Goal: Transaction & Acquisition: Purchase product/service

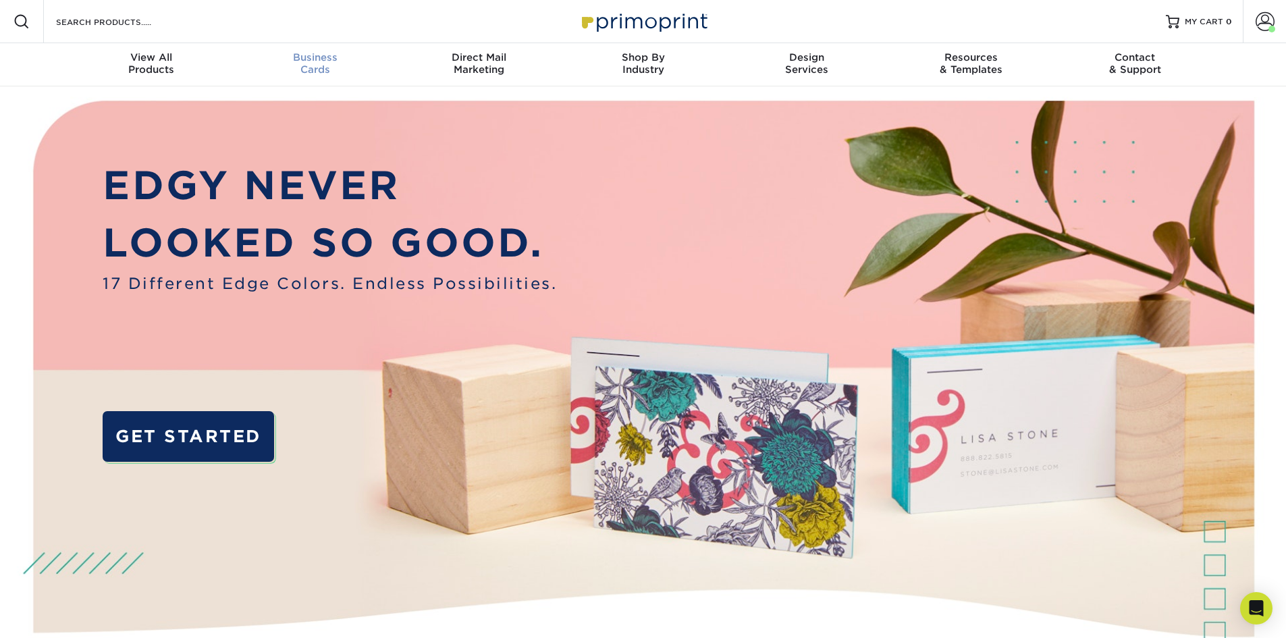
click at [317, 64] on div "Business Cards" at bounding box center [315, 63] width 164 height 24
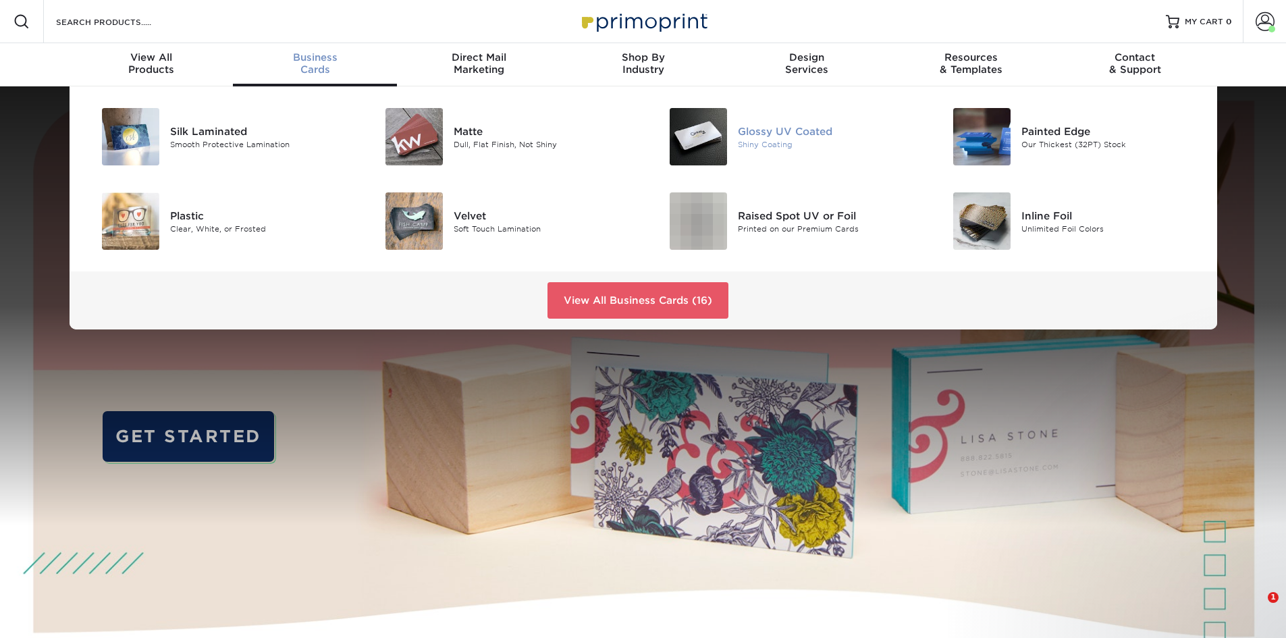
click at [758, 136] on div "Glossy UV Coated" at bounding box center [827, 131] width 179 height 15
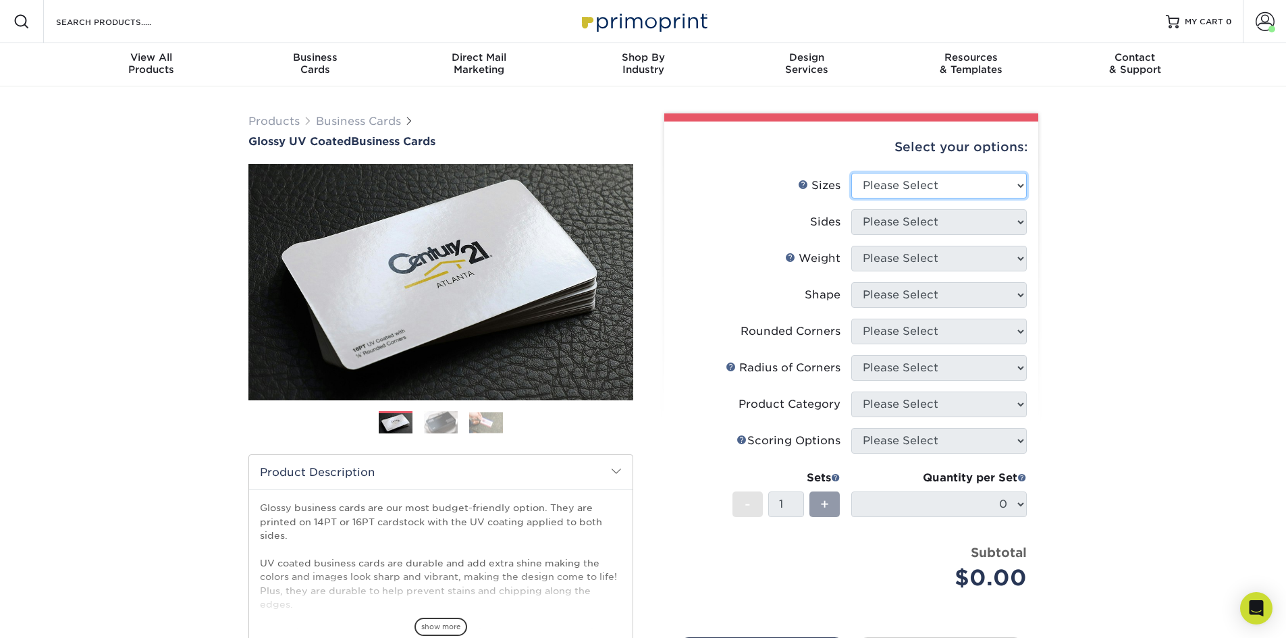
click at [1021, 186] on select "Please Select 1.5" x 3.5" - Mini 1.75" x 3.5" - Mini 2" x 2" - Square 2" x 3" -…" at bounding box center [939, 186] width 176 height 26
select select "2.00x3.50"
click at [851, 173] on select "Please Select 1.5" x 3.5" - Mini 1.75" x 3.5" - Mini 2" x 2" - Square 2" x 3" -…" at bounding box center [939, 186] width 176 height 26
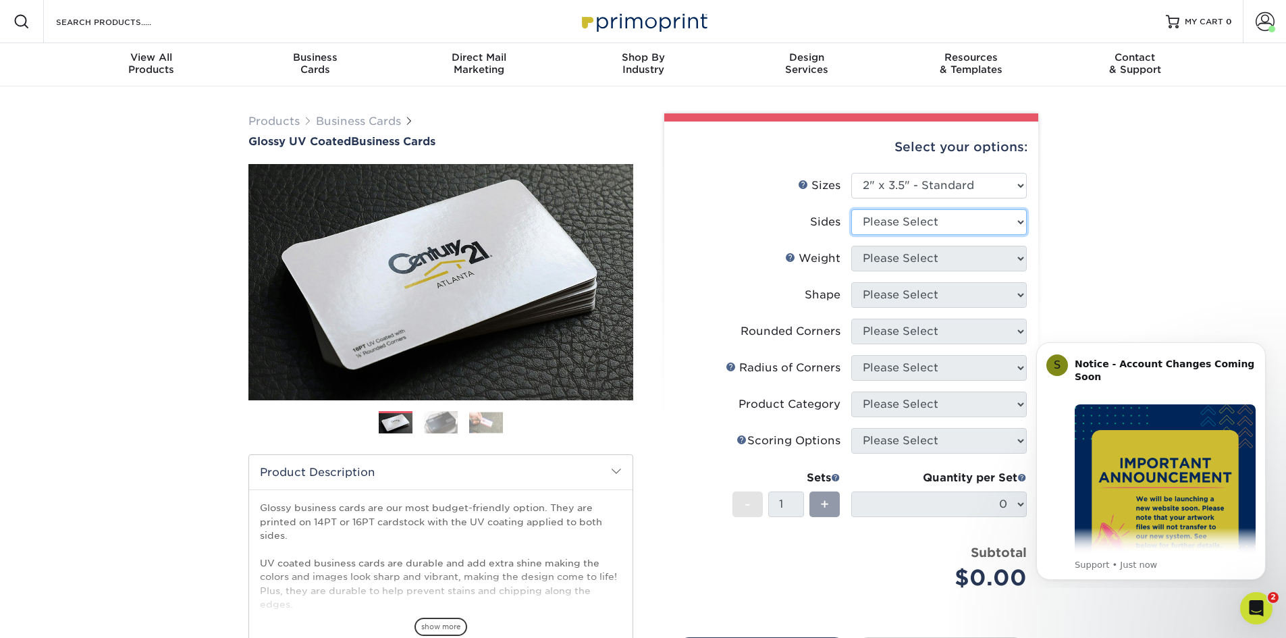
click at [1020, 220] on select "Please Select Print Both Sides Print Front Only" at bounding box center [939, 222] width 176 height 26
select select "13abbda7-1d64-4f25-8bb2-c179b224825d"
click at [851, 209] on select "Please Select Print Both Sides Print Front Only" at bounding box center [939, 222] width 176 height 26
click at [1023, 259] on select "Please Select 16PT 14PT" at bounding box center [939, 259] width 176 height 26
select select "16PT"
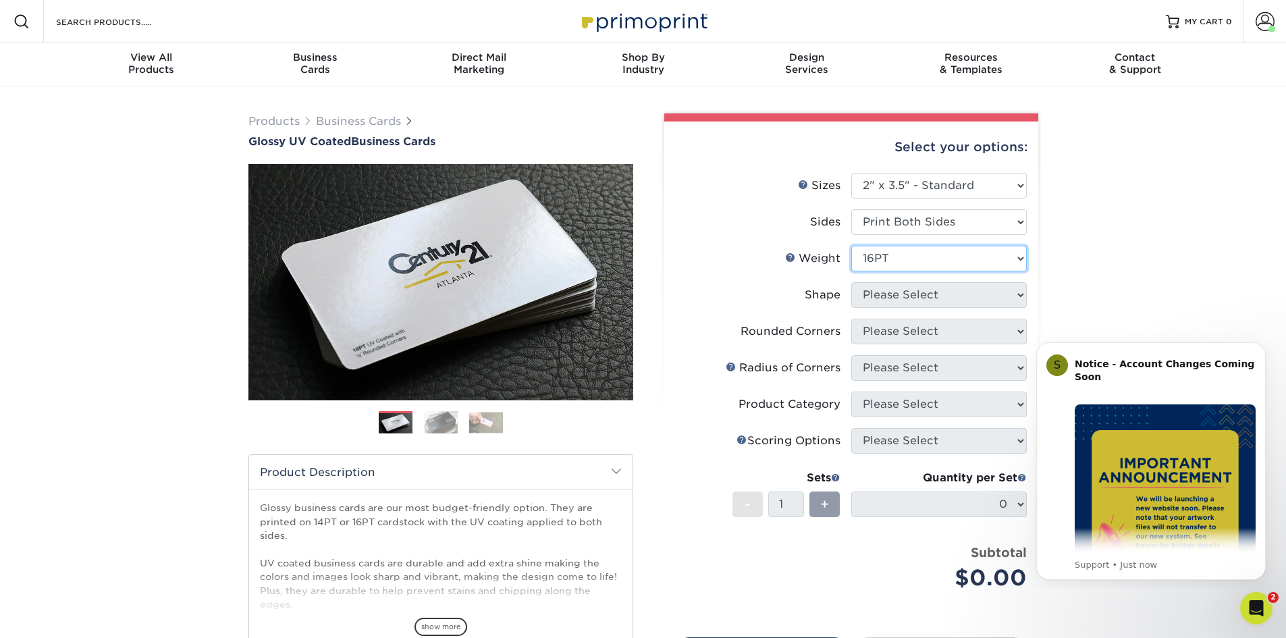
click at [851, 246] on select "Please Select 16PT 14PT" at bounding box center [939, 259] width 176 height 26
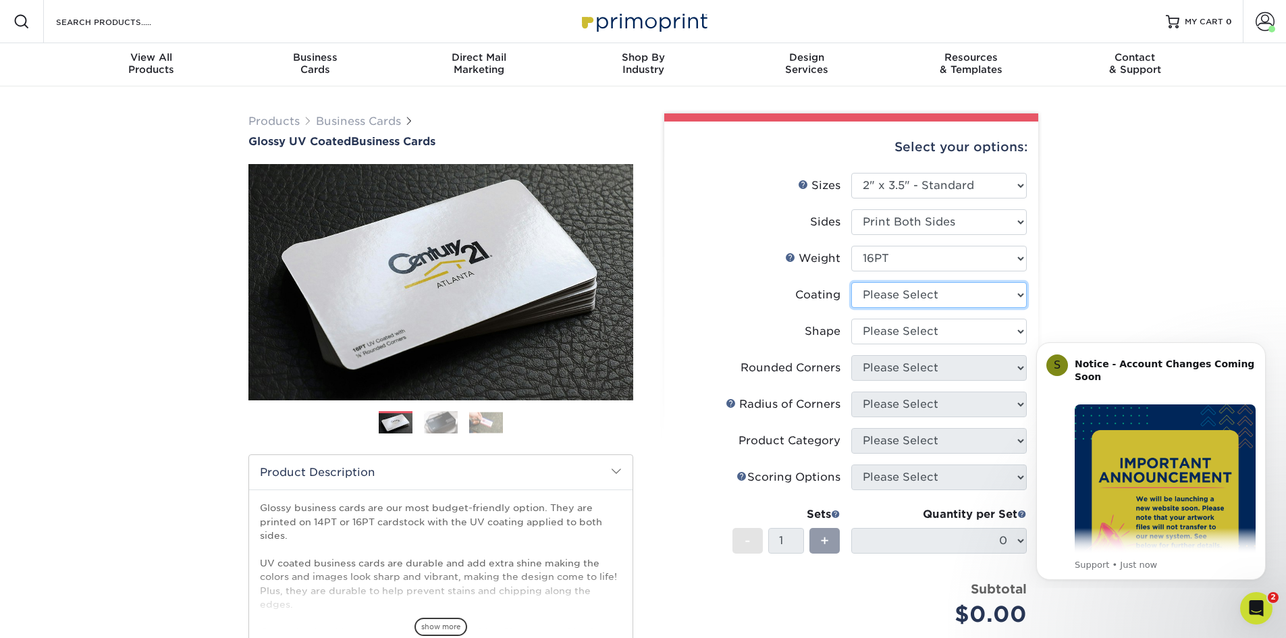
click at [1020, 297] on select at bounding box center [939, 295] width 176 height 26
select select "ae367451-b2b8-45df-a344-0f05b6a12993"
click at [851, 282] on select at bounding box center [939, 295] width 176 height 26
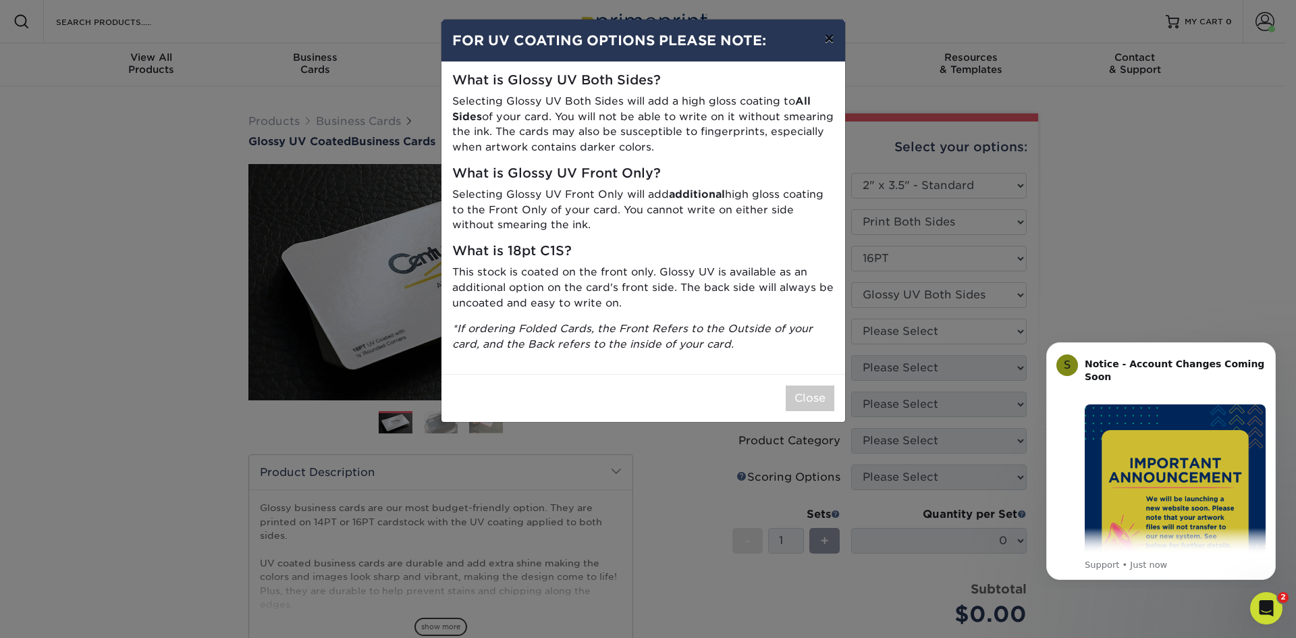
click at [829, 41] on button "×" at bounding box center [829, 39] width 31 height 38
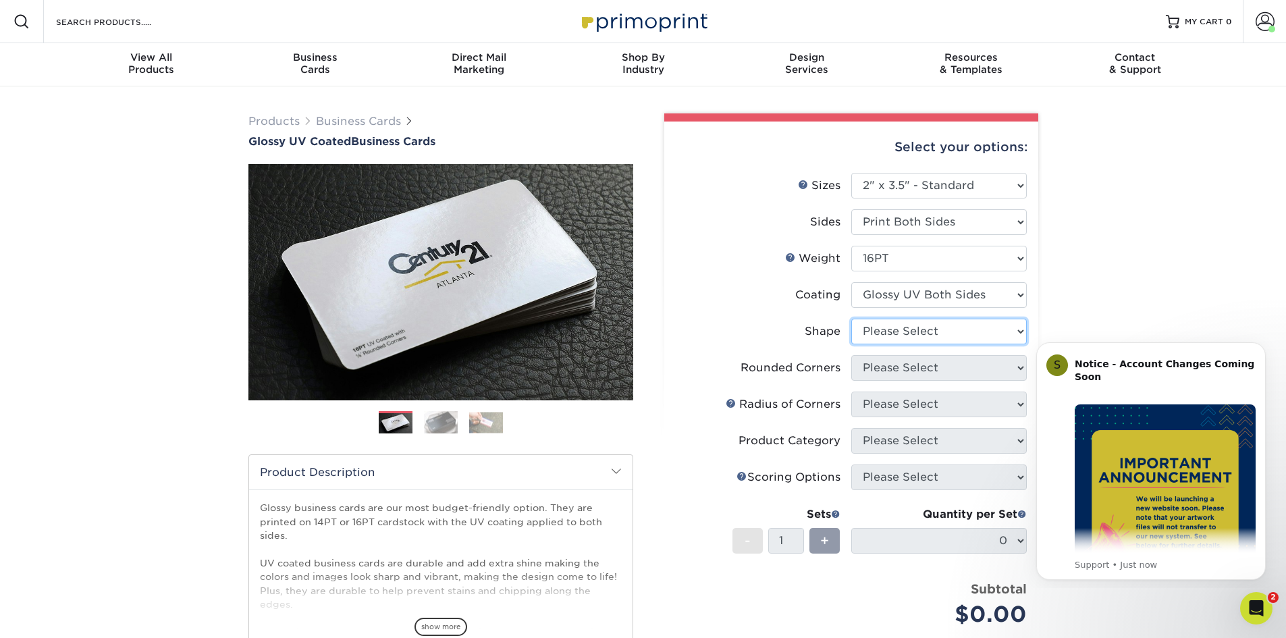
click at [1021, 331] on select "Please Select Standard Oval" at bounding box center [939, 332] width 176 height 26
select select "standard"
click at [851, 319] on select "Please Select Standard Oval" at bounding box center [939, 332] width 176 height 26
click at [1020, 369] on select "Please Select Yes - Round 2 Corners Yes - Round 4 Corners No" at bounding box center [939, 368] width 176 height 26
select select "0"
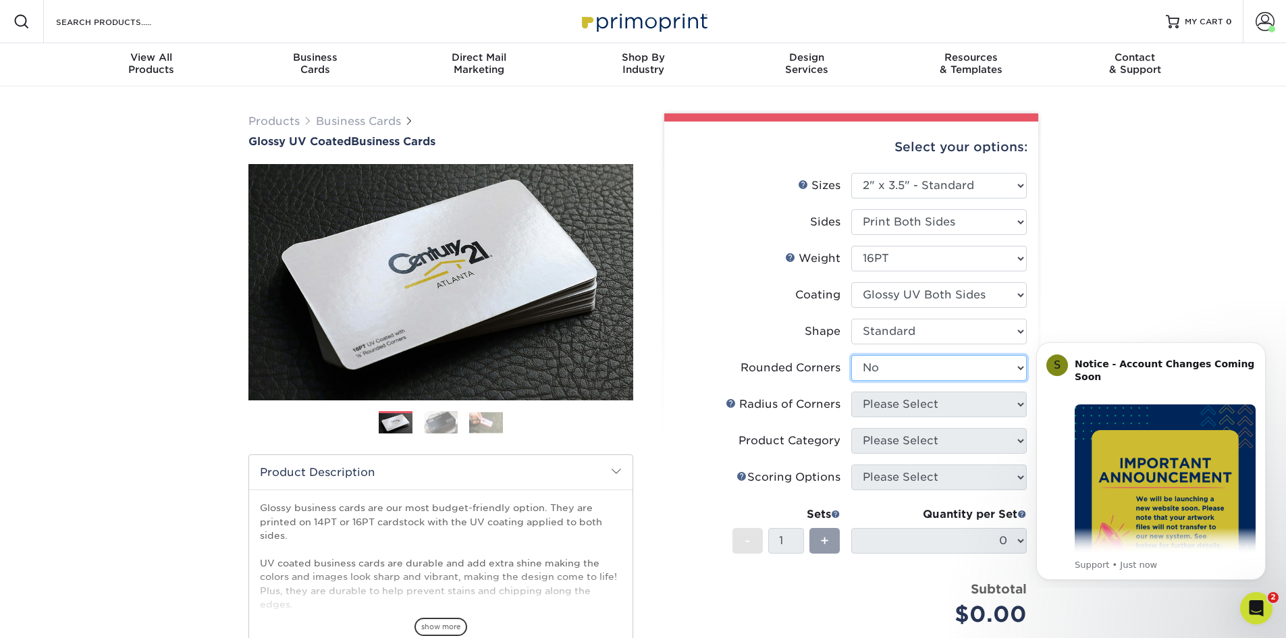
click at [851, 355] on select "Please Select Yes - Round 2 Corners Yes - Round 4 Corners No" at bounding box center [939, 368] width 176 height 26
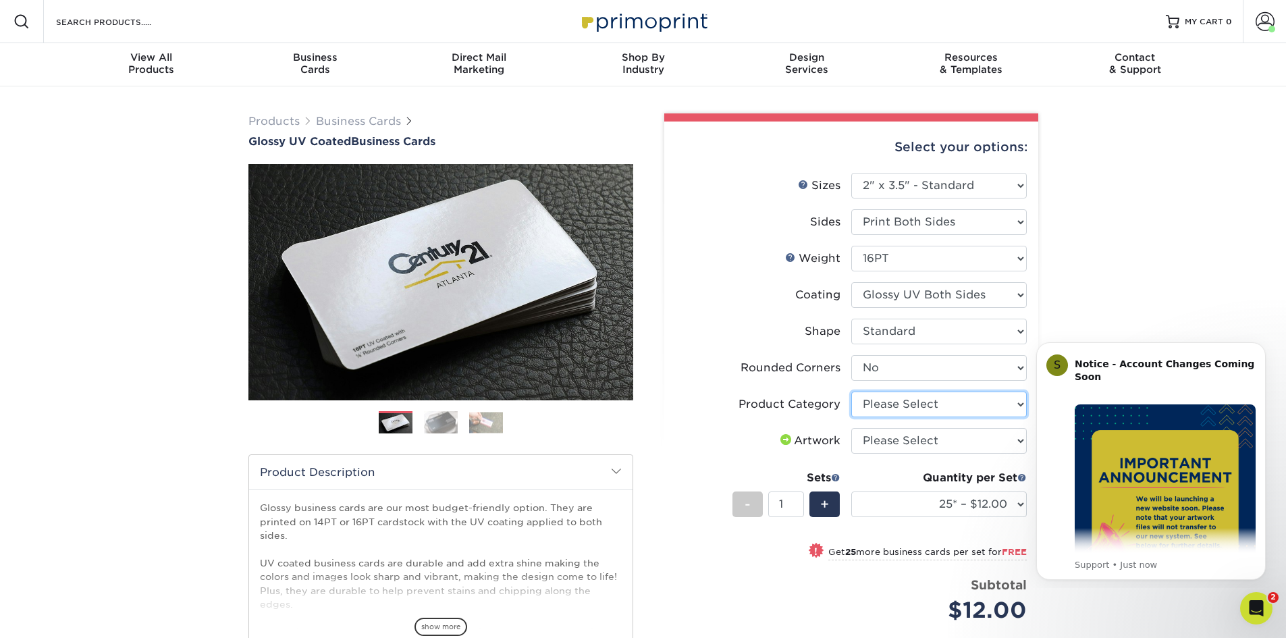
drag, startPoint x: 1021, startPoint y: 403, endPoint x: 1001, endPoint y: 406, distance: 20.4
click at [1021, 403] on select "Please Select Business Cards" at bounding box center [939, 405] width 176 height 26
select select "3b5148f1-0588-4f88-a218-97bcfdce65c1"
click at [851, 392] on select "Please Select Business Cards" at bounding box center [939, 405] width 176 height 26
click at [1016, 440] on select "Please Select I will upload files I need a design - $100" at bounding box center [939, 441] width 176 height 26
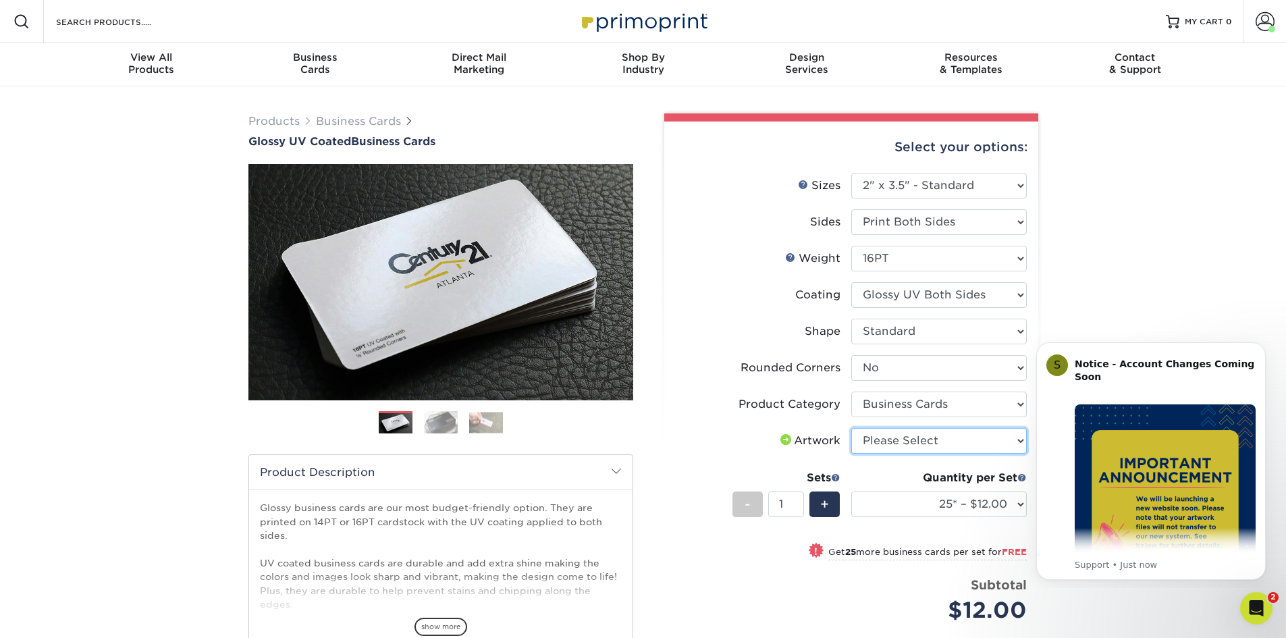
select select "upload"
click at [851, 428] on select "Please Select I will upload files I need a design - $100" at bounding box center [939, 441] width 176 height 26
click at [1022, 504] on select "25* – $12.00 50* – $12.00 100* – $12.00 250* – $21.00 500 – $42.00 1000 – $53.0…" at bounding box center [939, 505] width 176 height 26
select select "500 – $42.00"
click at [851, 492] on select "25* – $12.00 50* – $12.00 100* – $12.00 250* – $21.00 500 – $42.00 1000 – $53.0…" at bounding box center [939, 505] width 176 height 26
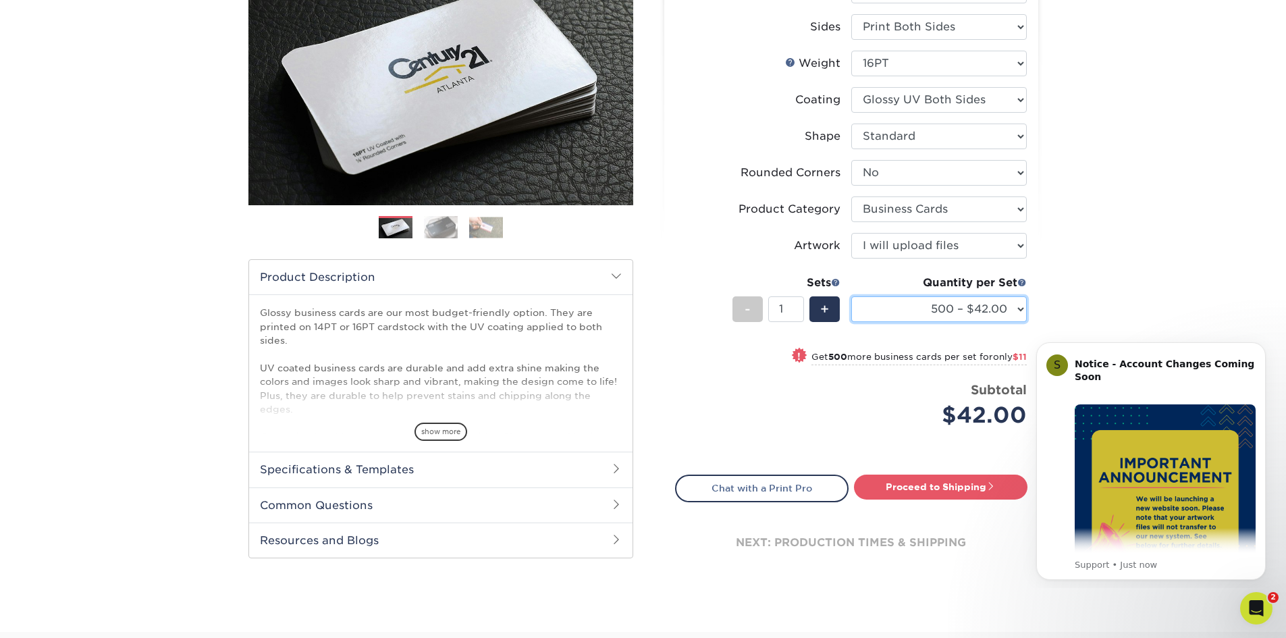
scroll to position [203, 0]
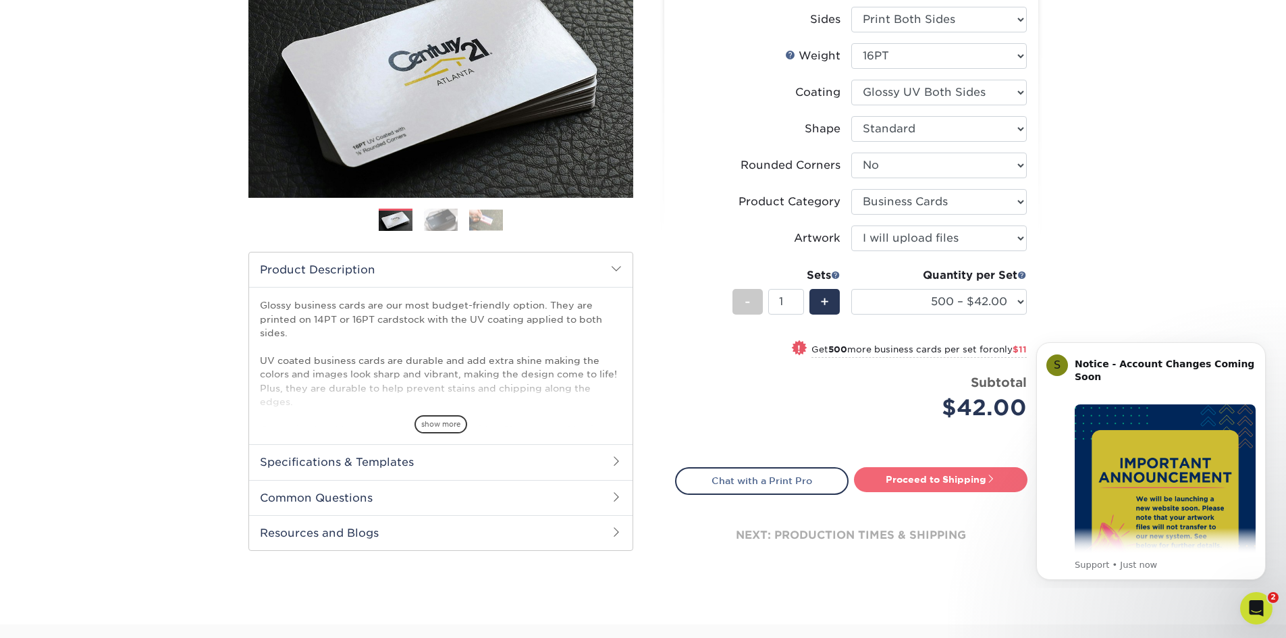
click at [970, 483] on link "Proceed to Shipping" at bounding box center [941, 479] width 174 height 24
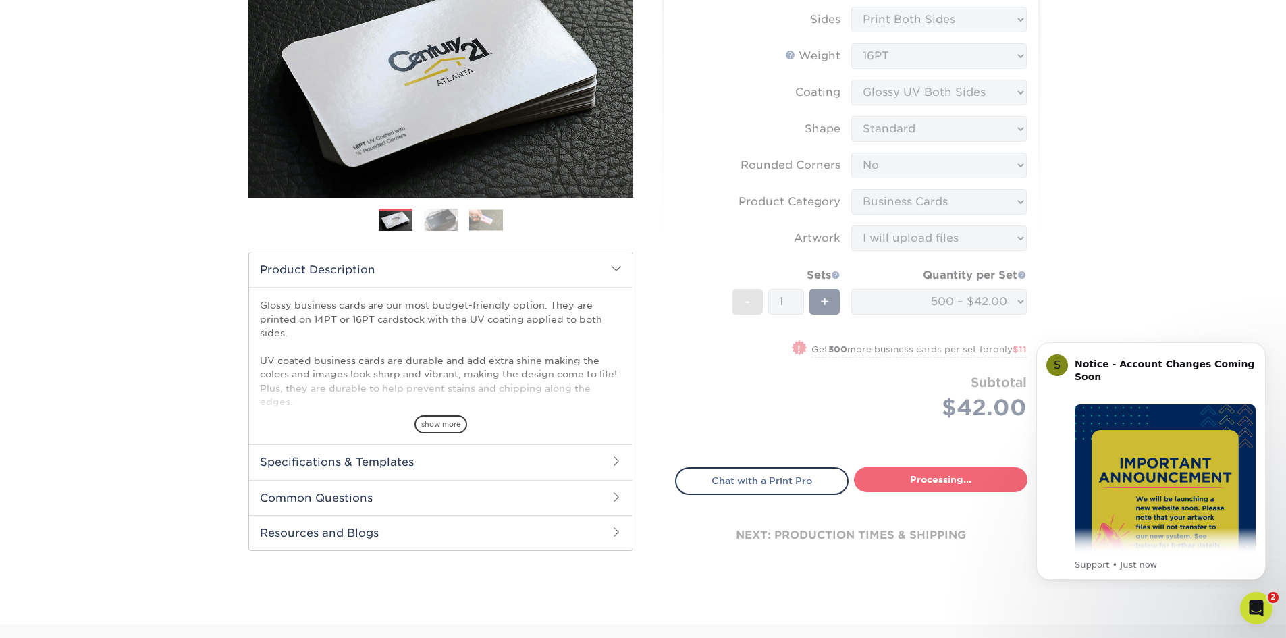
type input "Set 1"
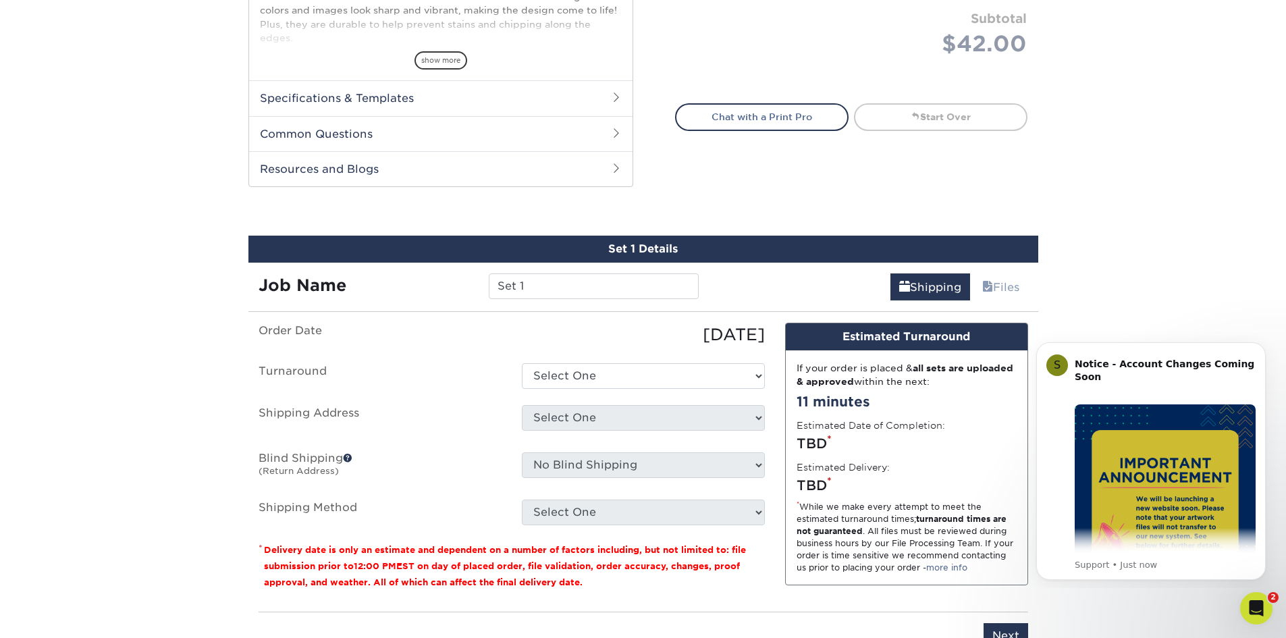
scroll to position [707, 0]
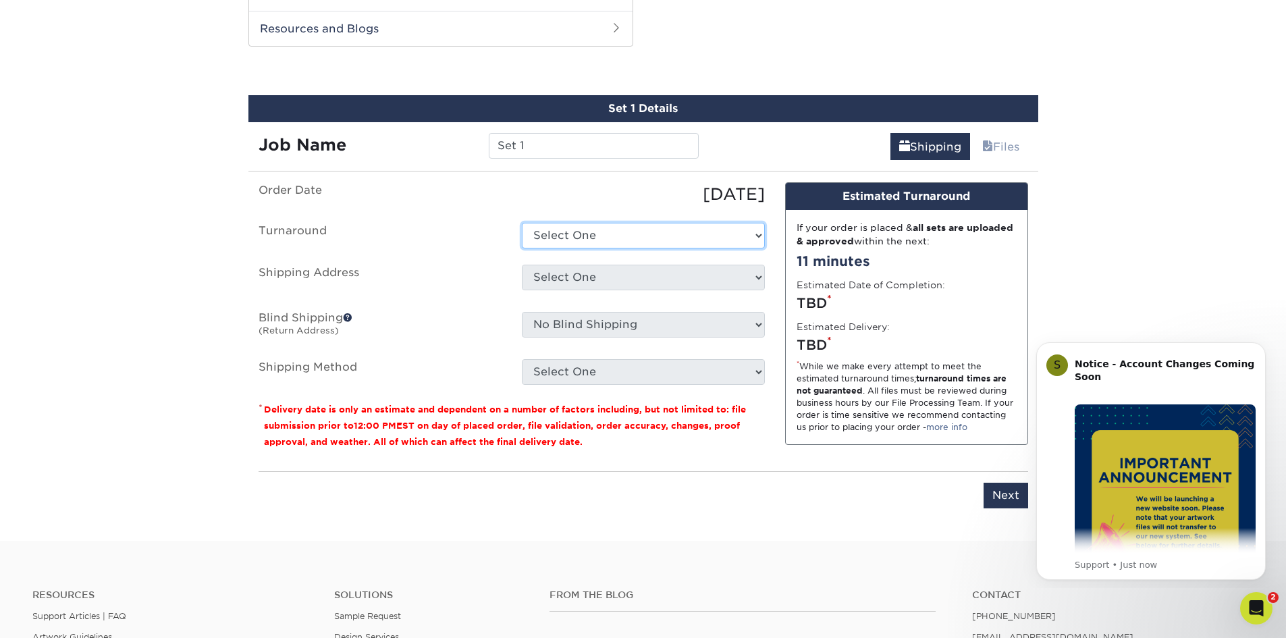
click at [756, 238] on select "Select One 2-4 Business Days 2 Day Next Business Day" at bounding box center [643, 236] width 243 height 26
select select "9ebc2889-b7ff-45b8-8d3b-bb5a09736017"
click at [522, 223] on select "Select One 2-4 Business Days 2 Day Next Business Day" at bounding box center [643, 236] width 243 height 26
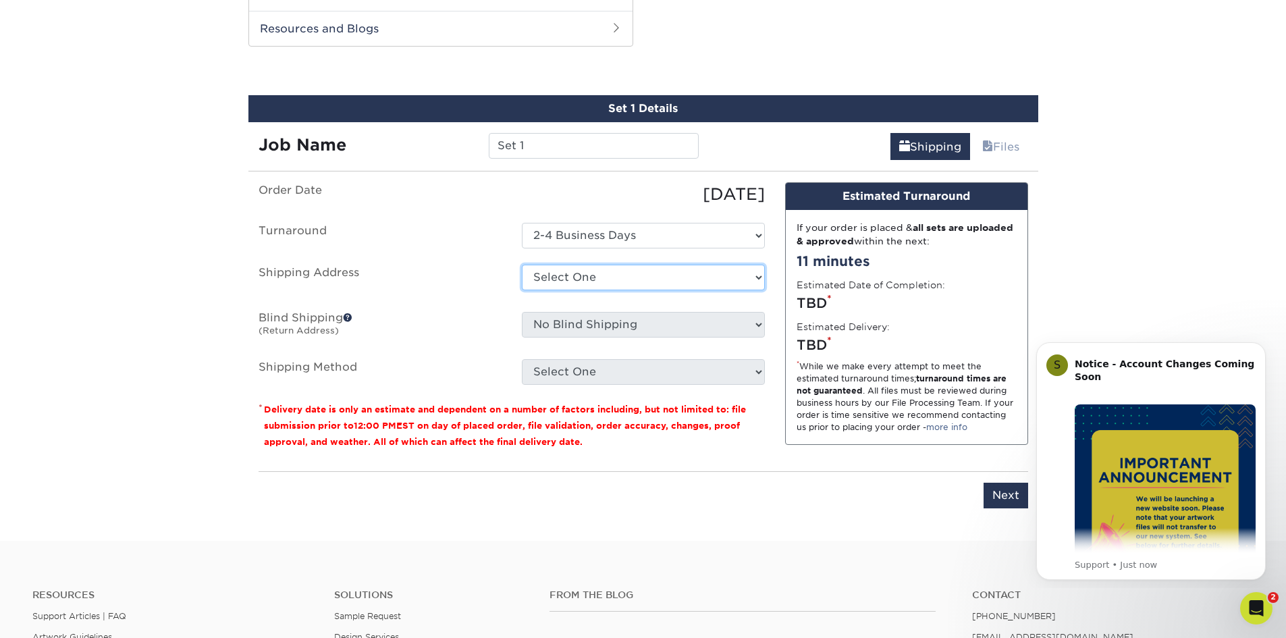
click at [757, 276] on select "Select One Grand Junction Office [PERSON_NAME] [PERSON_NAME] business cards [PE…" at bounding box center [643, 278] width 243 height 26
select select "203141"
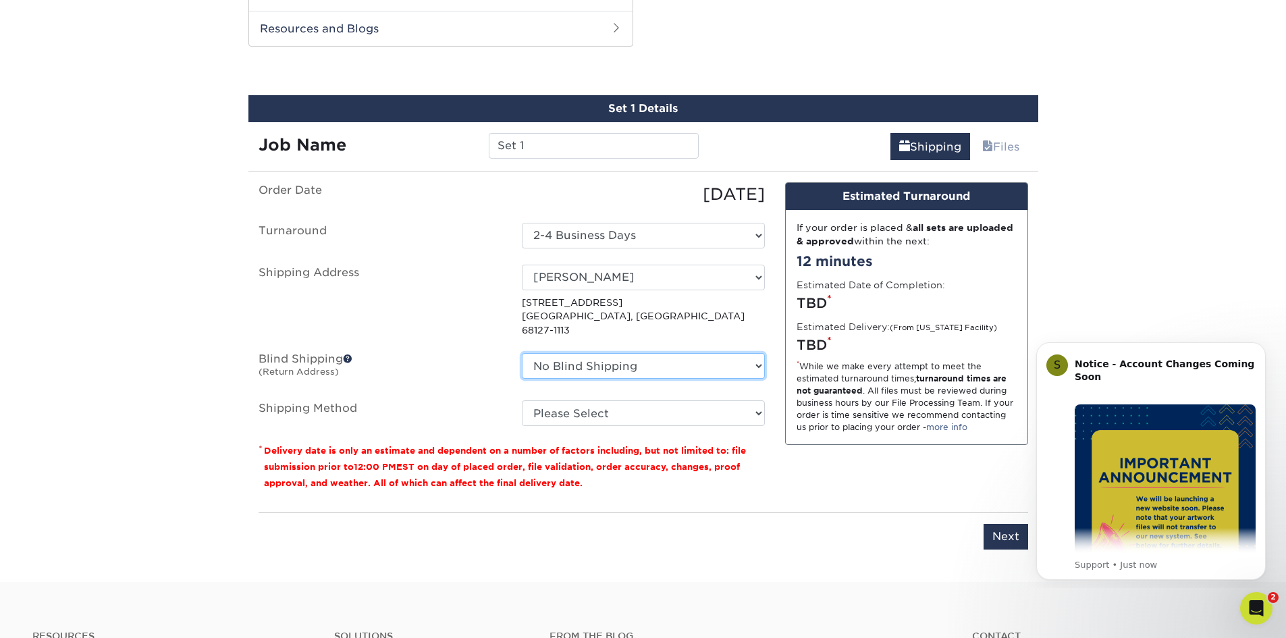
click at [758, 353] on select "No Blind Shipping [GEOGRAPHIC_DATA] Office [PERSON_NAME] [PERSON_NAME] business…" at bounding box center [643, 366] width 243 height 26
select select "90860"
click at [522, 353] on select "No Blind Shipping [GEOGRAPHIC_DATA] Office [PERSON_NAME] [PERSON_NAME] business…" at bounding box center [643, 366] width 243 height 26
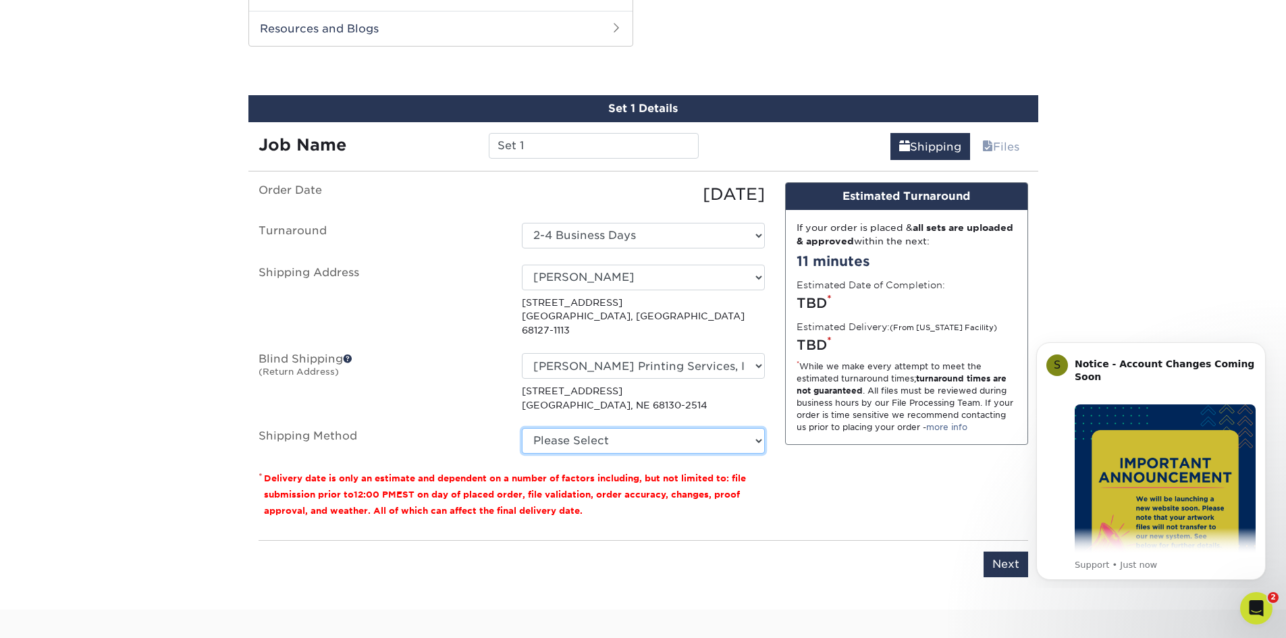
click at [758, 429] on select "Please Select Ground Shipping (+$8.96) 3 Day Shipping Service (+$15.34) 2 Day A…" at bounding box center [643, 441] width 243 height 26
select select "03"
click at [522, 428] on select "Please Select Ground Shipping (+$8.96) 3 Day Shipping Service (+$15.34) 2 Day A…" at bounding box center [643, 441] width 243 height 26
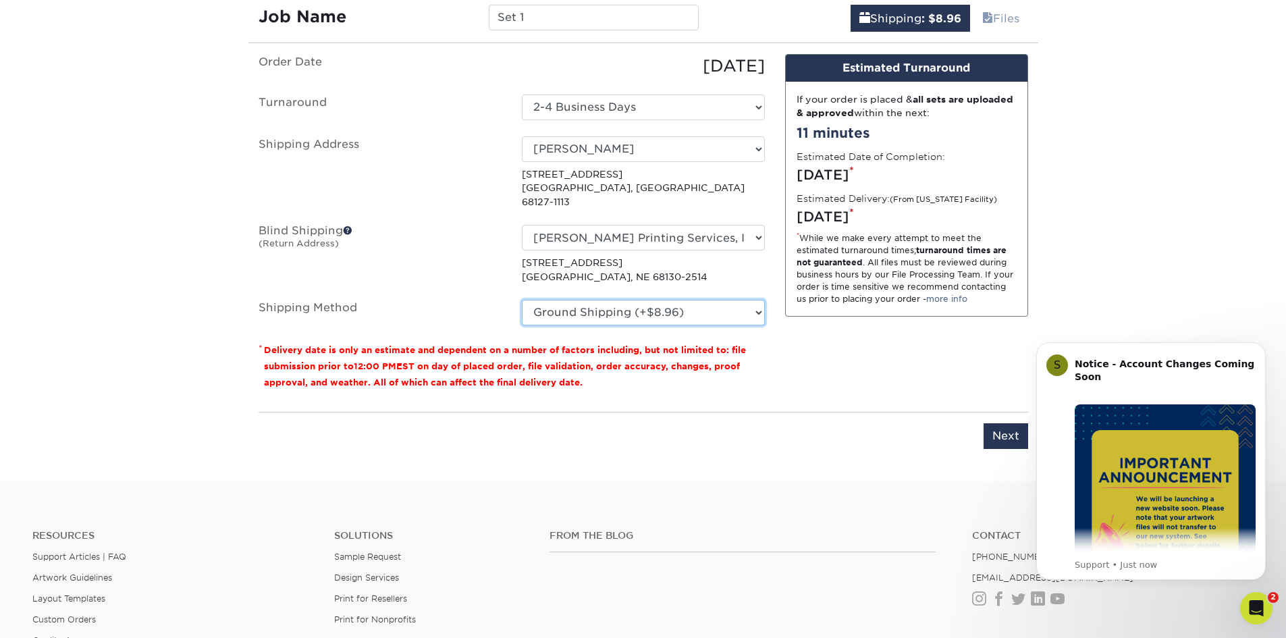
scroll to position [977, 0]
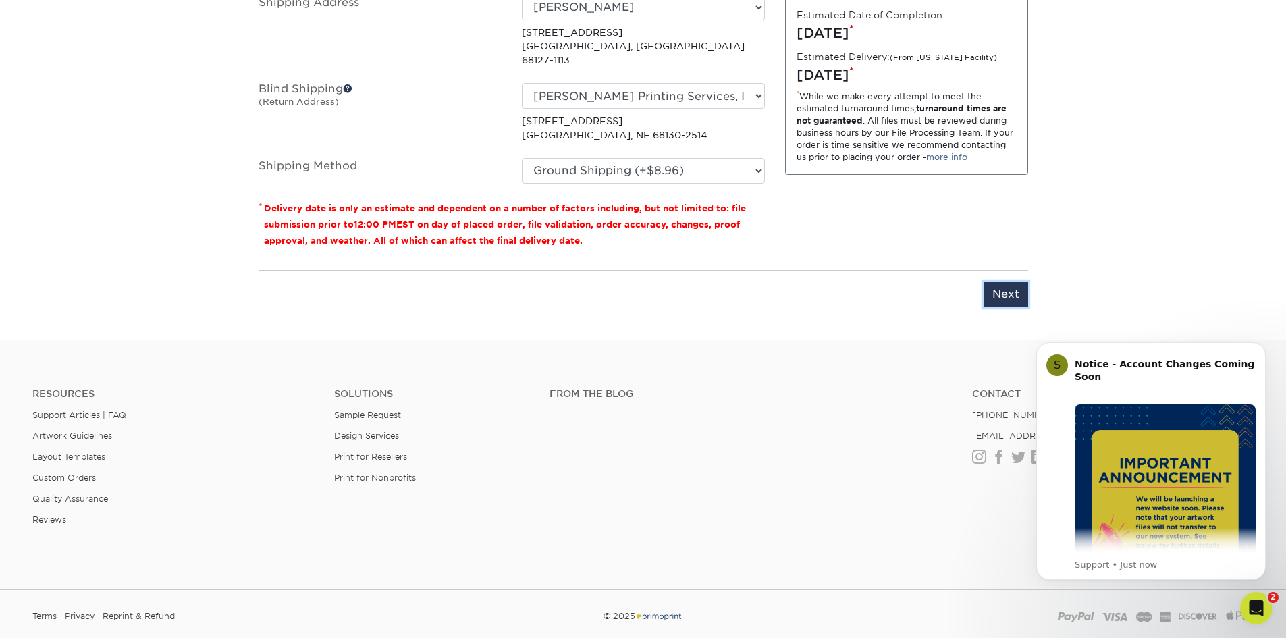
click at [995, 282] on input "Next" at bounding box center [1006, 295] width 45 height 26
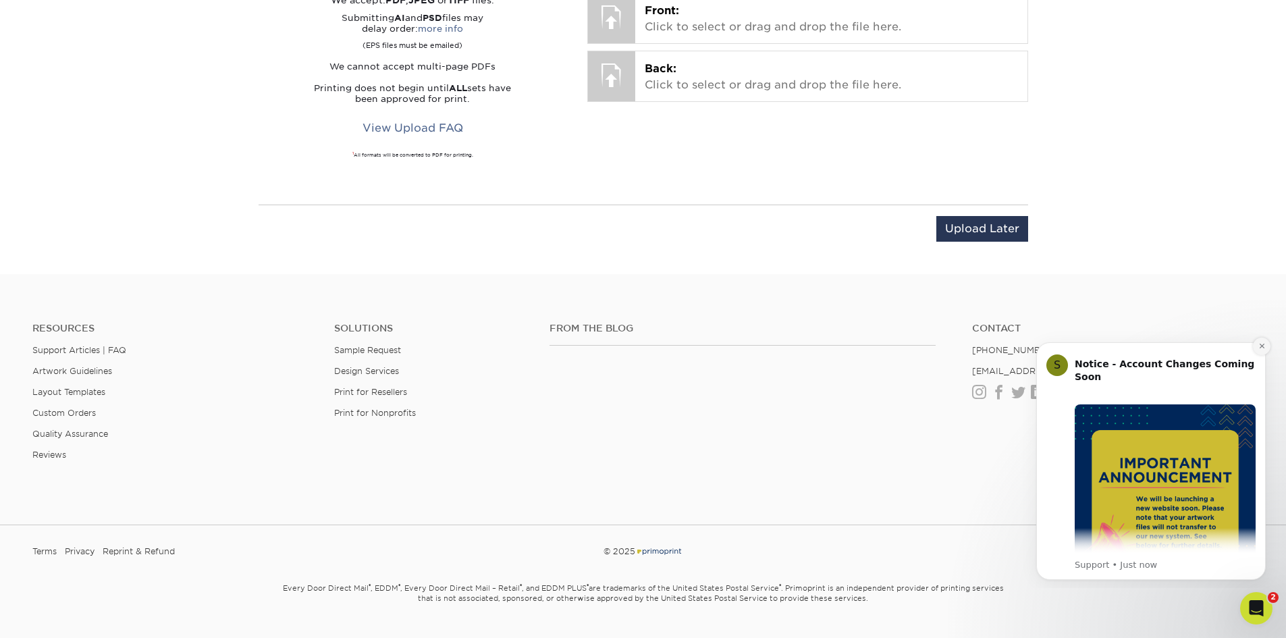
click at [1266, 344] on button "Dismiss notification" at bounding box center [1262, 347] width 18 height 18
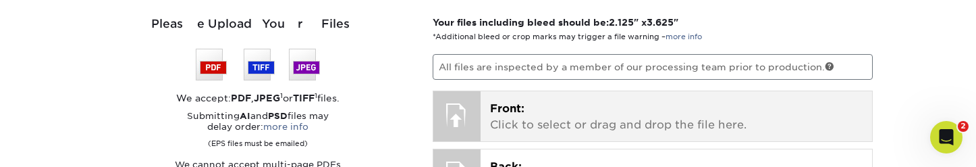
scroll to position [910, 0]
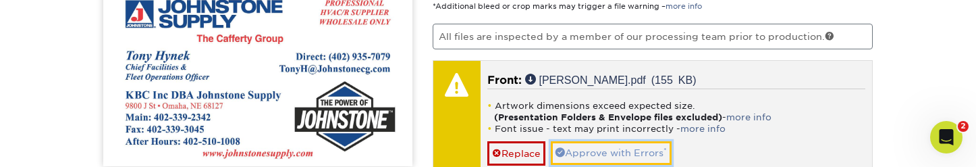
click at [645, 154] on link "Approve with Errors *" at bounding box center [611, 152] width 121 height 23
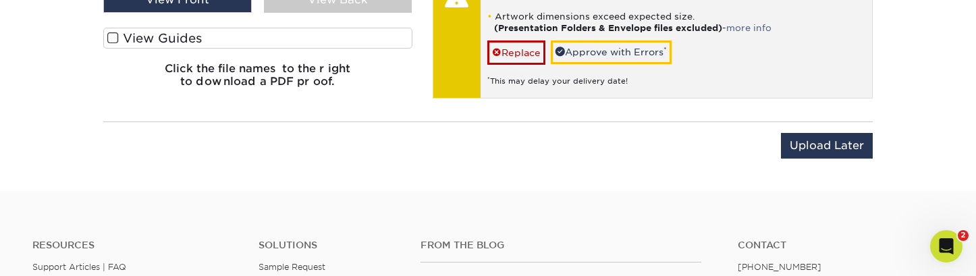
scroll to position [1045, 0]
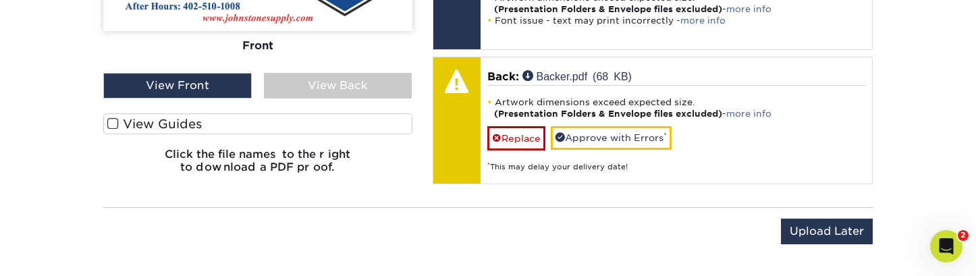
click at [333, 84] on div "View Back" at bounding box center [338, 86] width 149 height 26
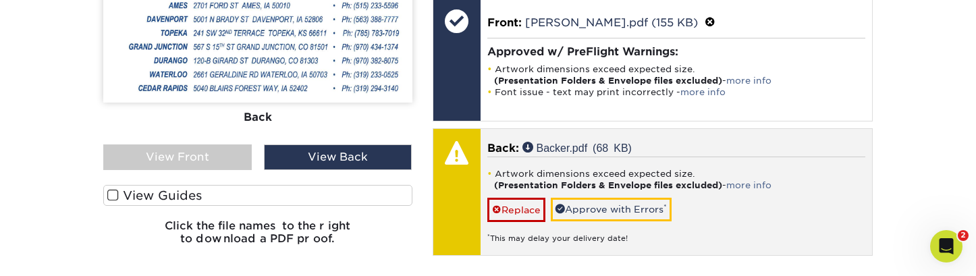
scroll to position [977, 0]
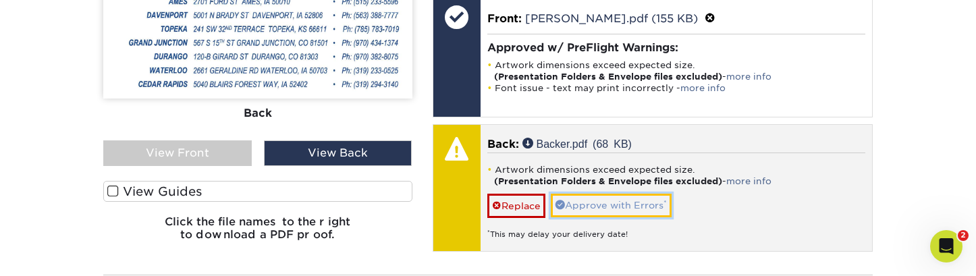
click at [654, 205] on link "Approve with Errors *" at bounding box center [611, 205] width 121 height 23
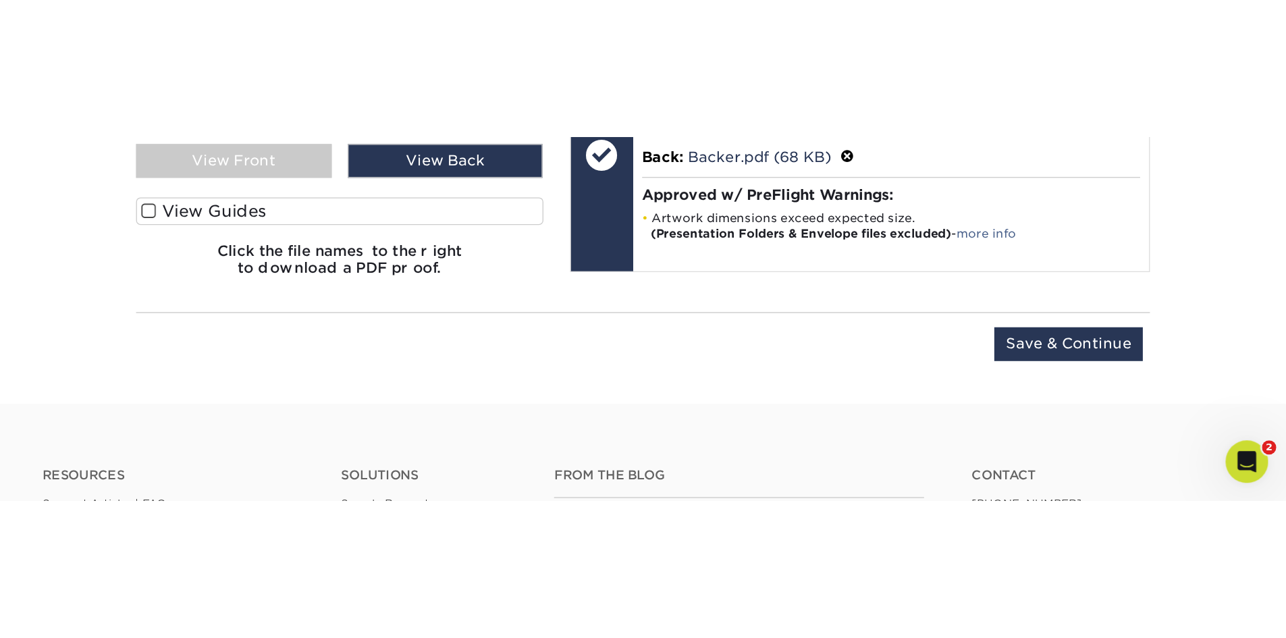
scroll to position [1072, 0]
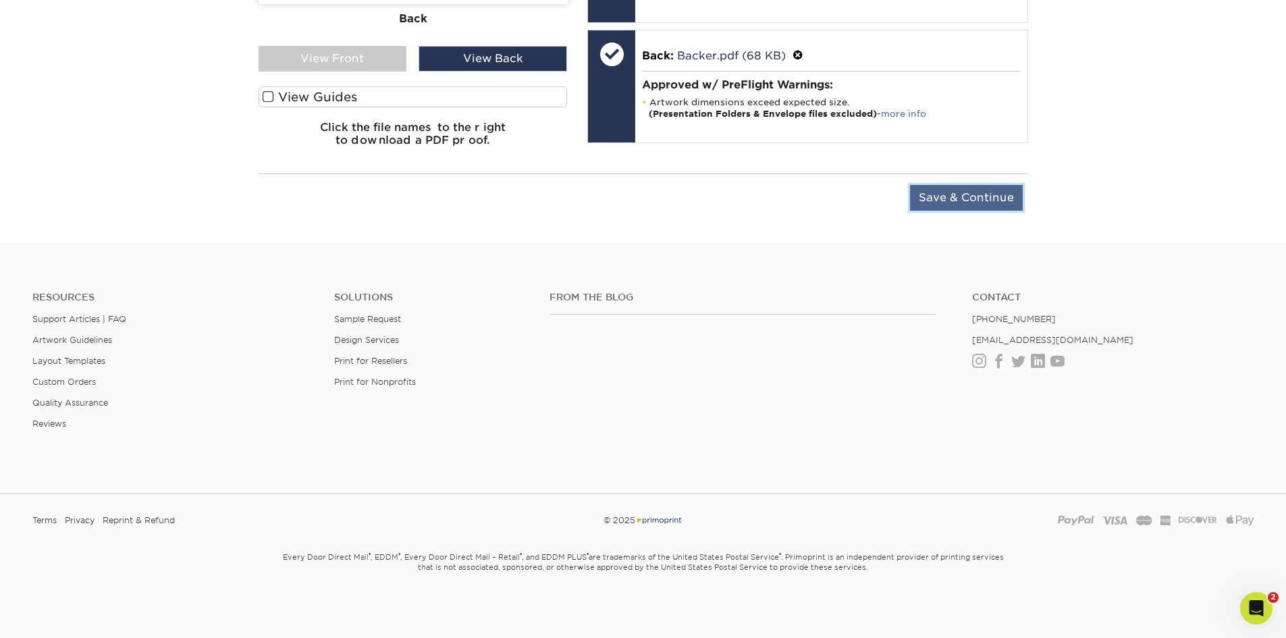
click at [988, 194] on input "Save & Continue" at bounding box center [966, 198] width 113 height 26
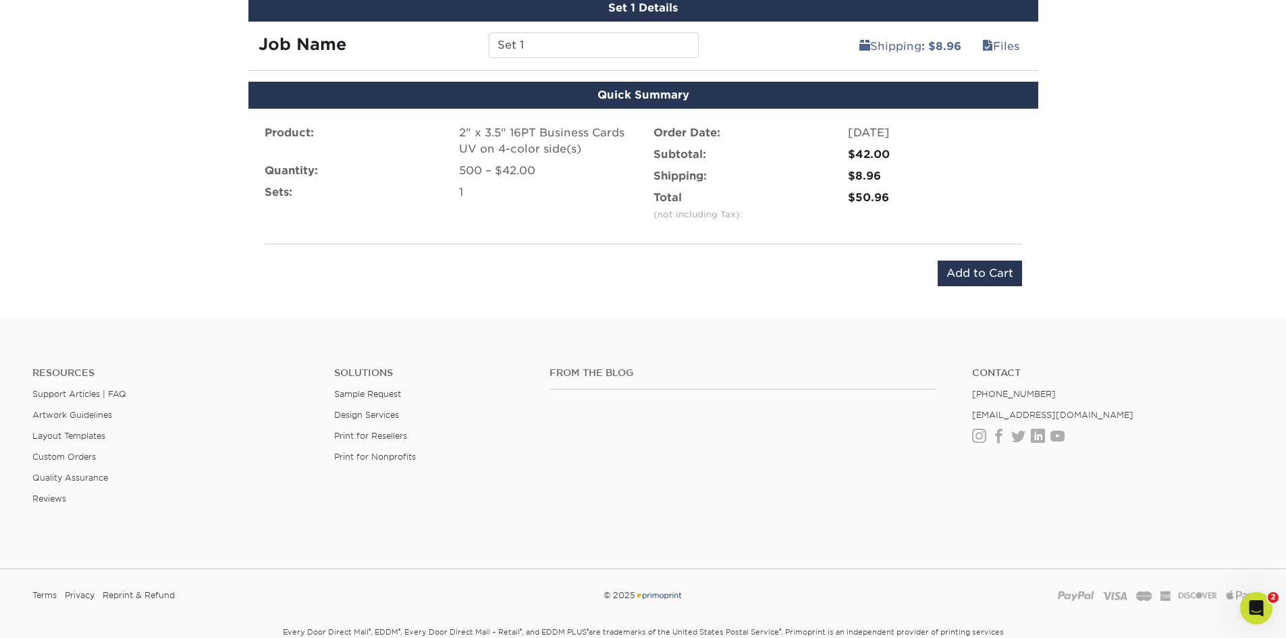
scroll to position [748, 0]
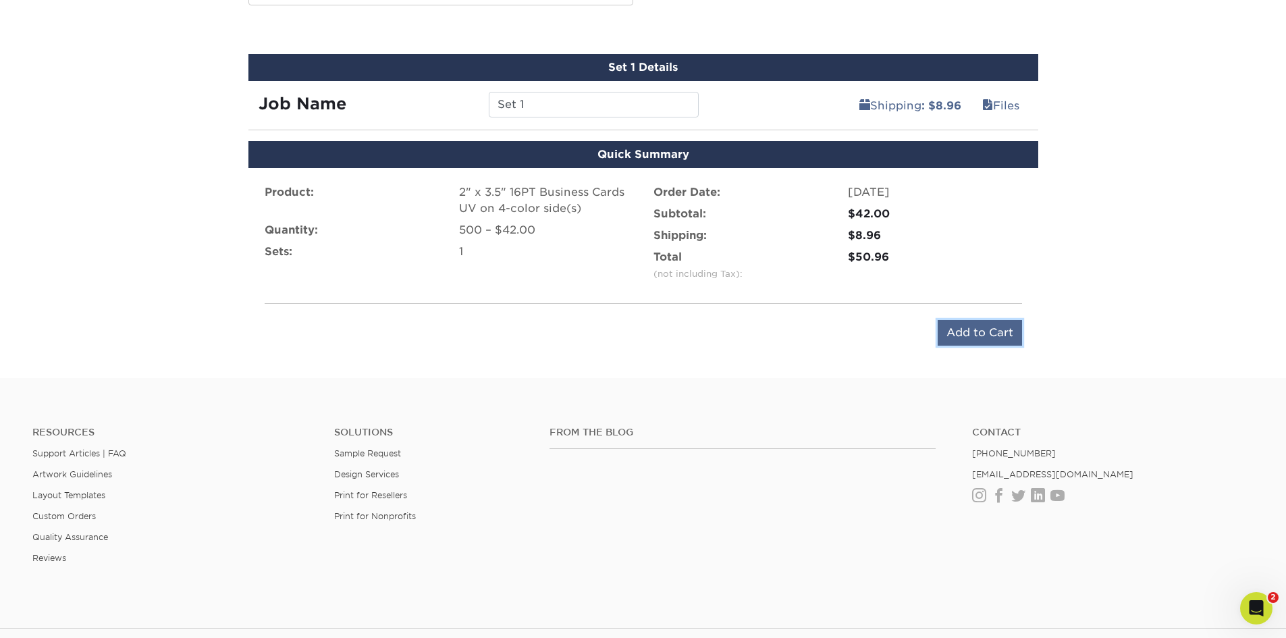
click at [997, 326] on input "Add to Cart" at bounding box center [980, 333] width 84 height 26
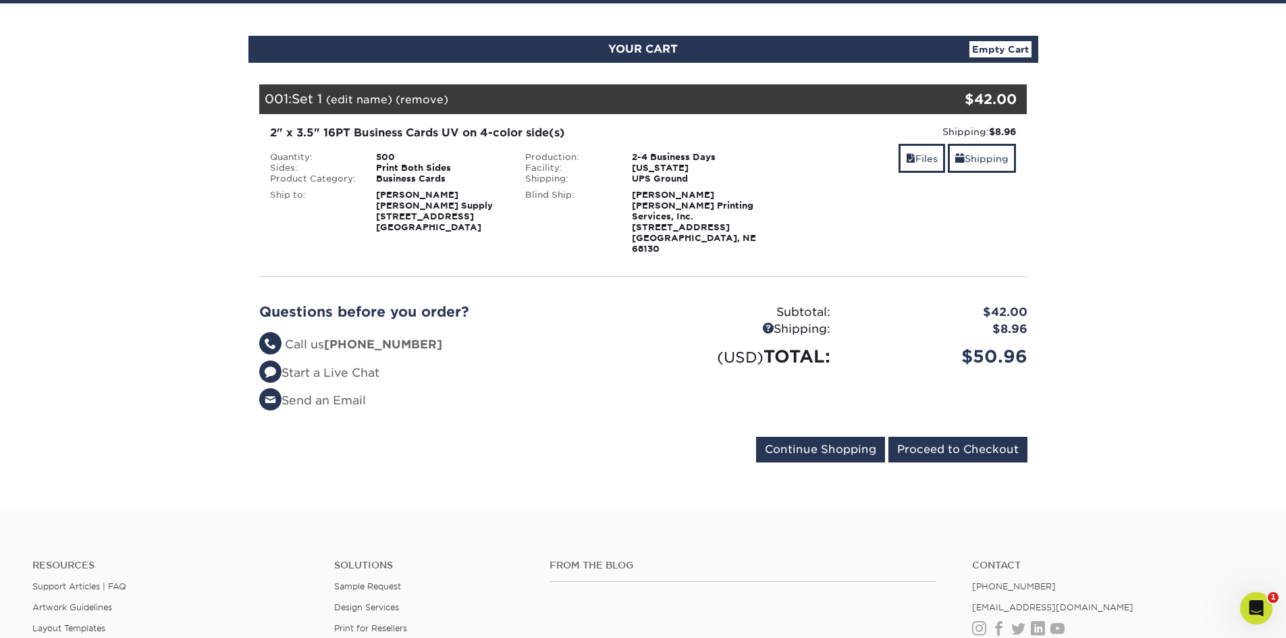
scroll to position [135, 0]
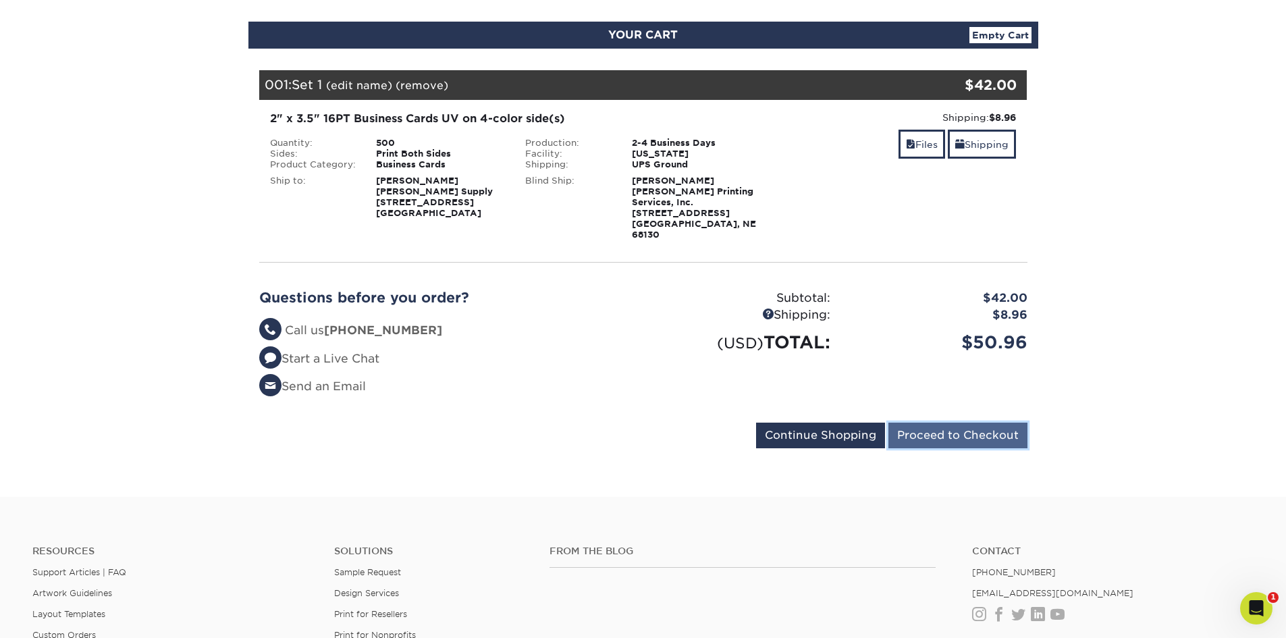
click at [949, 423] on input "Proceed to Checkout" at bounding box center [958, 436] width 139 height 26
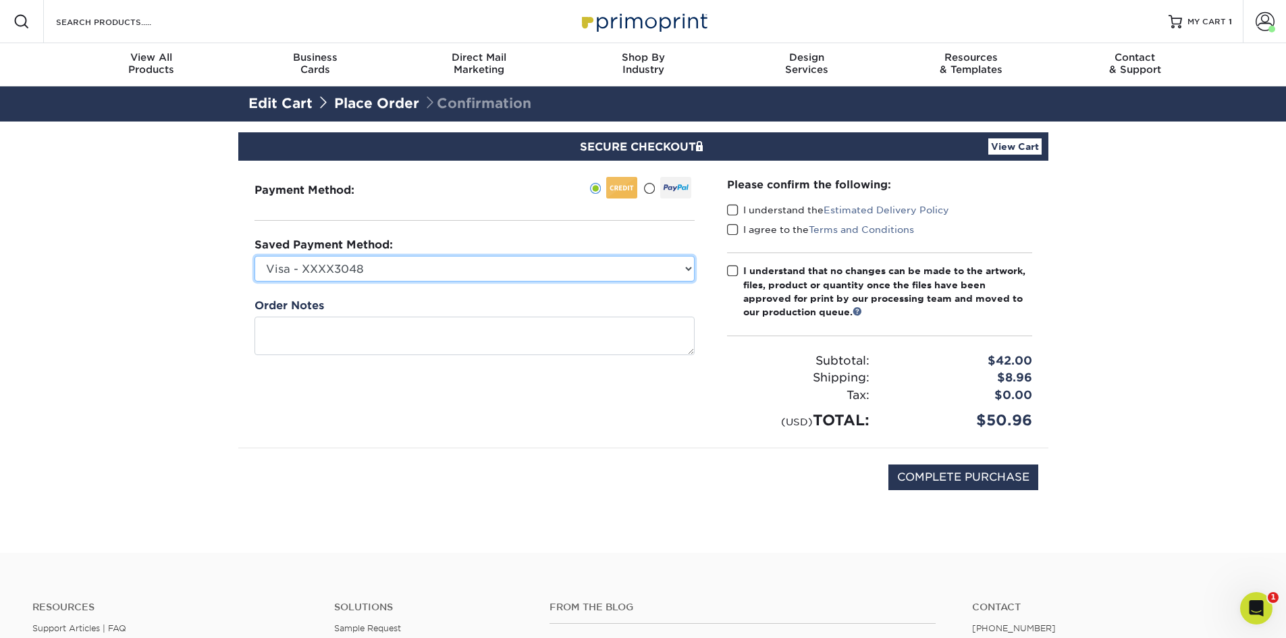
drag, startPoint x: 687, startPoint y: 266, endPoint x: 672, endPoint y: 266, distance: 15.5
click at [687, 266] on select "Visa - XXXX3048 Visa - XXXX3048 Visa - XXXX4167 New Credit Card" at bounding box center [475, 269] width 440 height 26
select select "53820"
click at [255, 256] on select "Visa - XXXX3048 Visa - XXXX3048 Visa - XXXX4167 New Credit Card" at bounding box center [475, 269] width 440 height 26
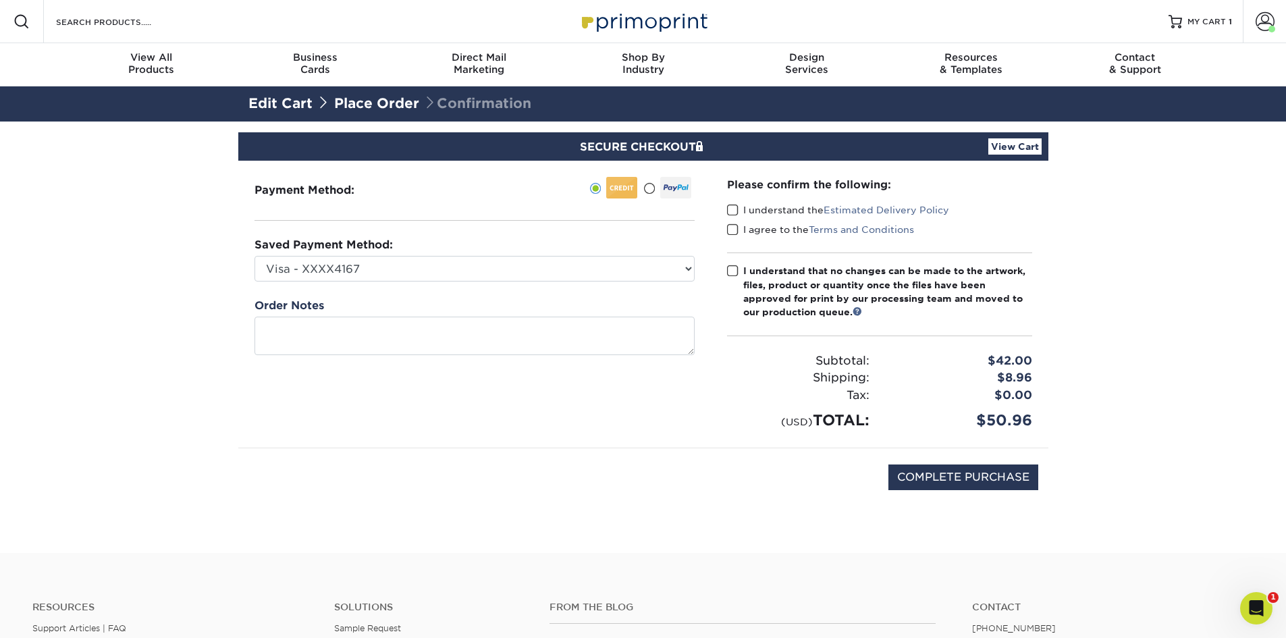
click at [737, 209] on span at bounding box center [732, 210] width 11 height 13
click at [0, 0] on input "I understand the Estimated Delivery Policy" at bounding box center [0, 0] width 0 height 0
click at [735, 232] on span at bounding box center [732, 230] width 11 height 13
click at [0, 0] on input "I agree to the Terms and Conditions" at bounding box center [0, 0] width 0 height 0
click at [735, 267] on span at bounding box center [732, 271] width 11 height 13
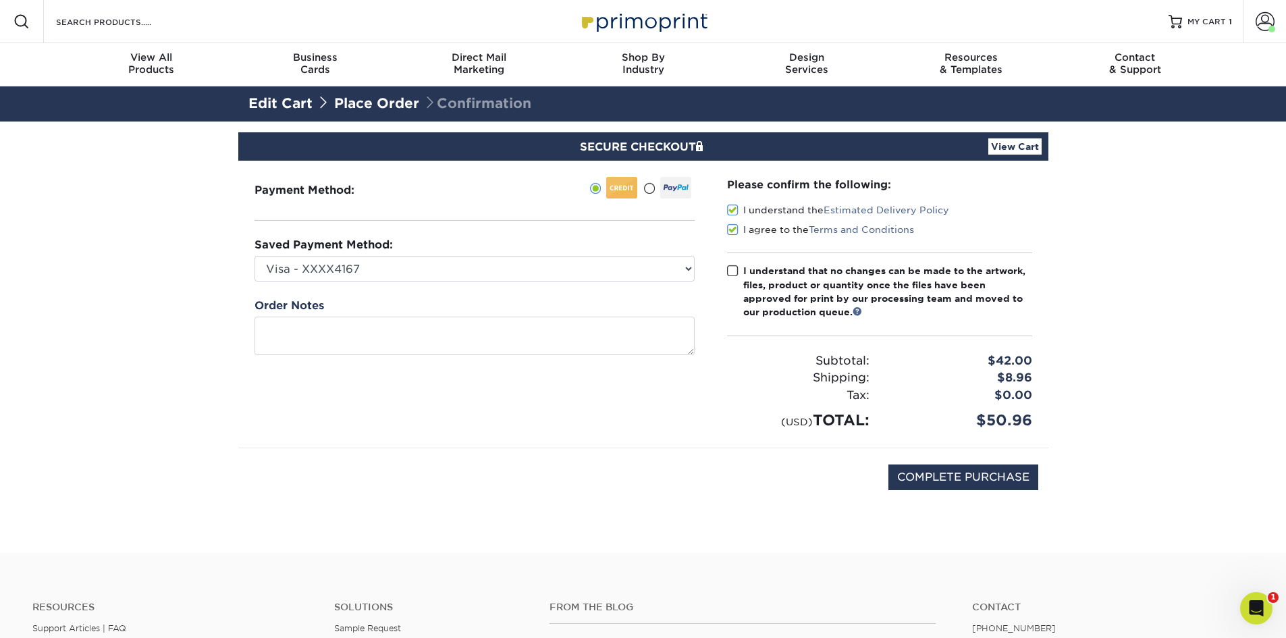
click at [0, 0] on input "I understand that no changes can be made to the artwork, files, product or quan…" at bounding box center [0, 0] width 0 height 0
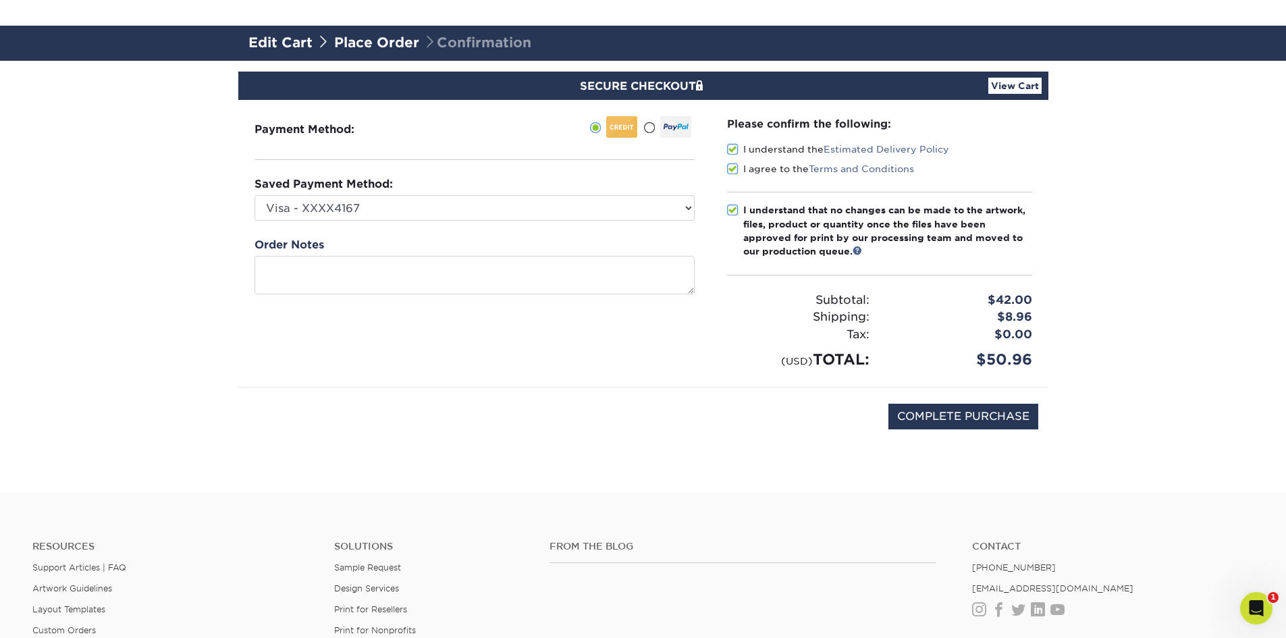
scroll to position [135, 0]
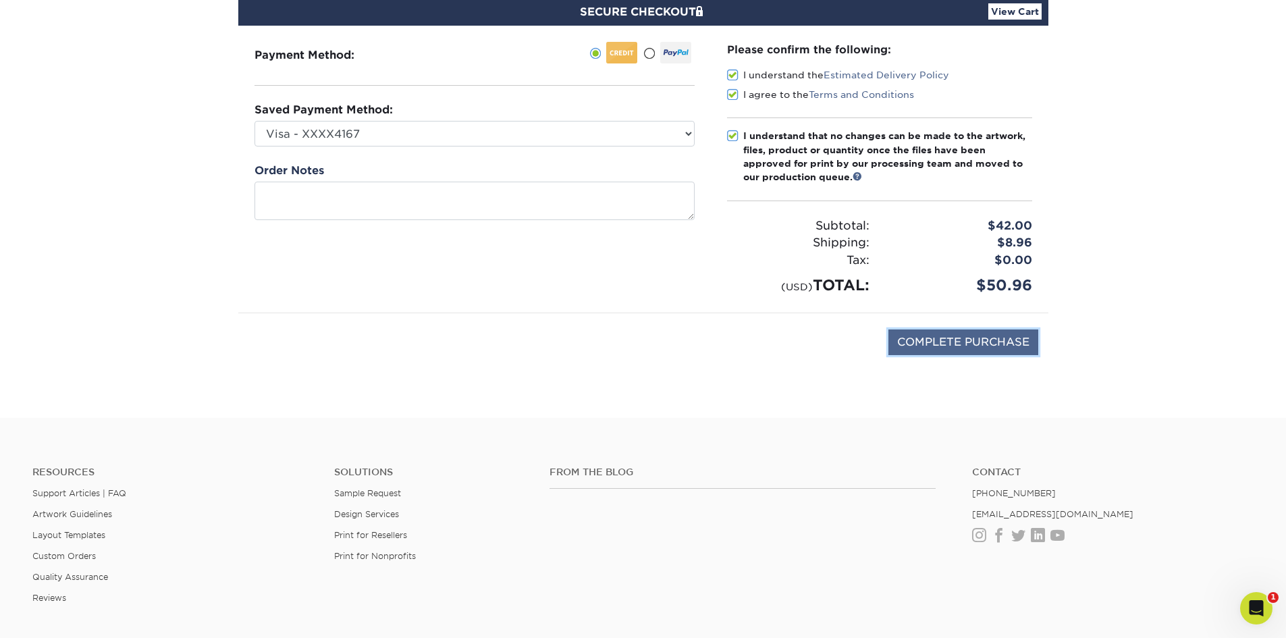
click at [957, 343] on input "COMPLETE PURCHASE" at bounding box center [964, 343] width 150 height 26
type input "PROCESSING, PLEASE WAIT..."
